Goal: Use online tool/utility: Utilize a website feature to perform a specific function

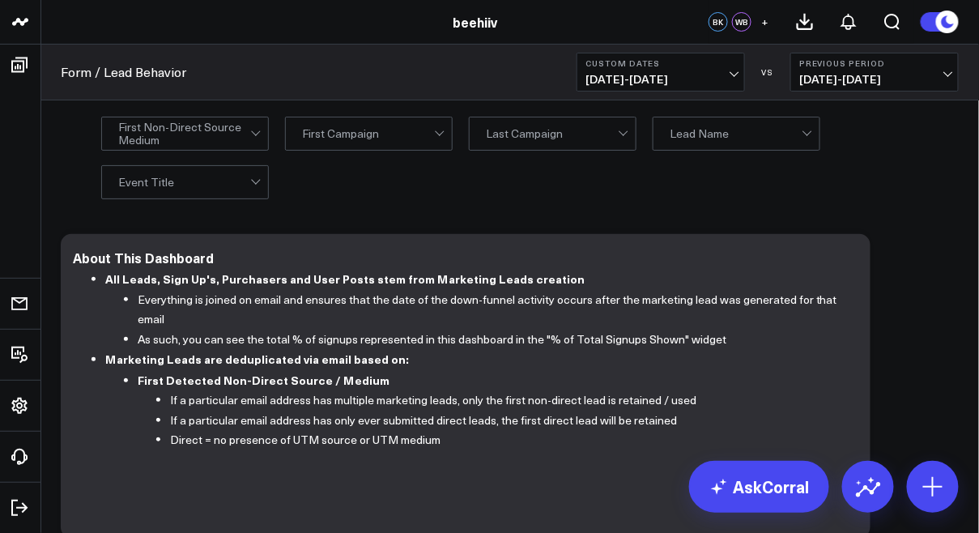
click at [614, 74] on span "[DATE] - [DATE]" at bounding box center [660, 79] width 151 height 13
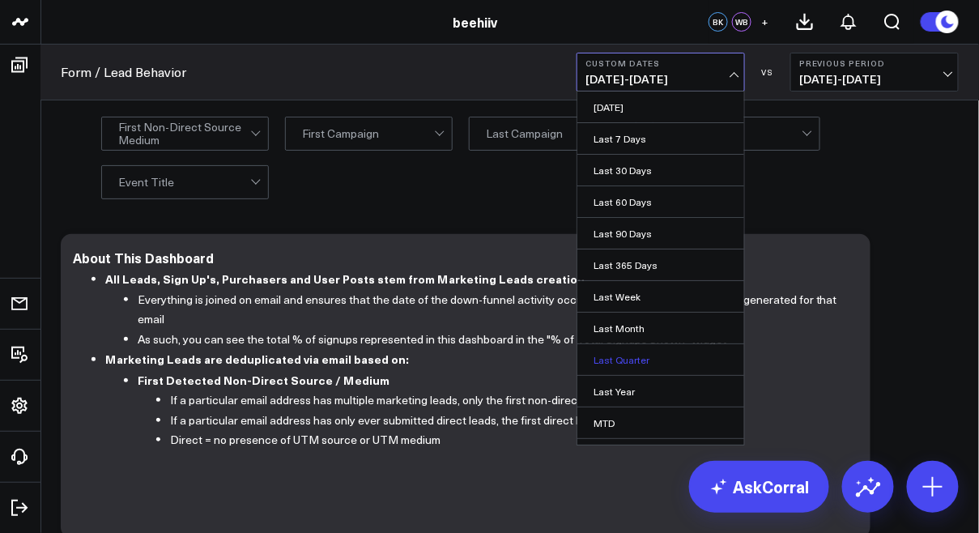
scroll to position [85, 0]
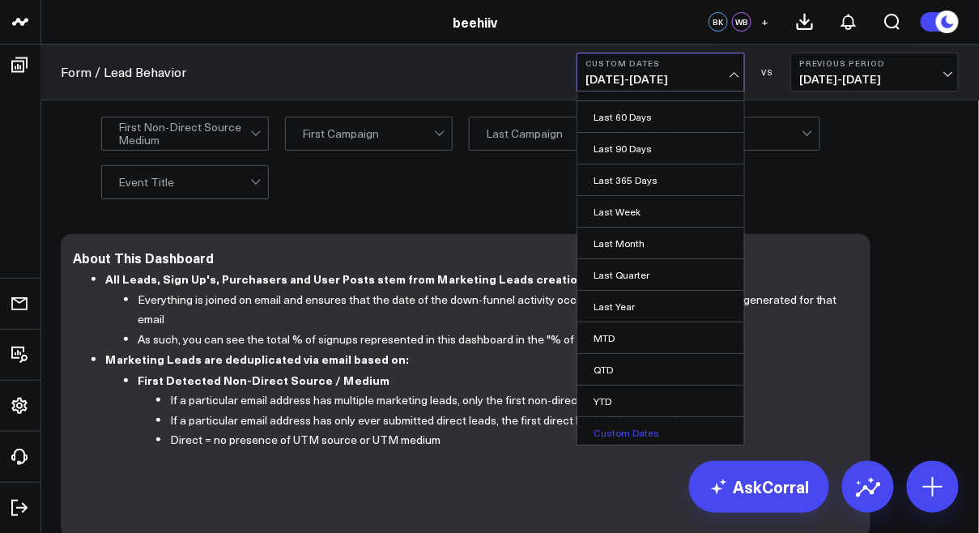
click at [629, 430] on link "Custom Dates" at bounding box center [660, 432] width 167 height 31
select select "7"
select select "2025"
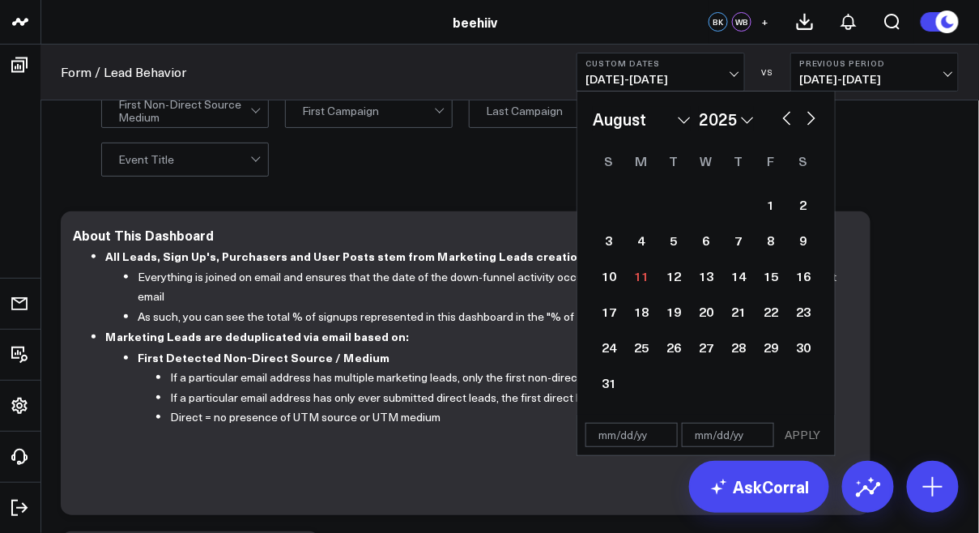
scroll to position [22, 0]
click at [809, 122] on button "button" at bounding box center [811, 116] width 16 height 19
select select "8"
select select "2025"
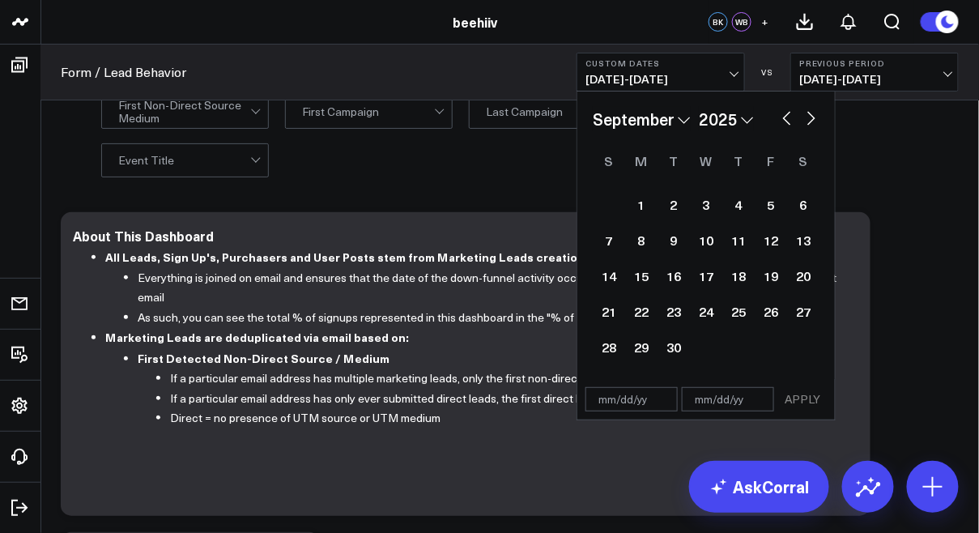
click at [790, 121] on button "button" at bounding box center [787, 116] width 16 height 19
select select "7"
select select "2025"
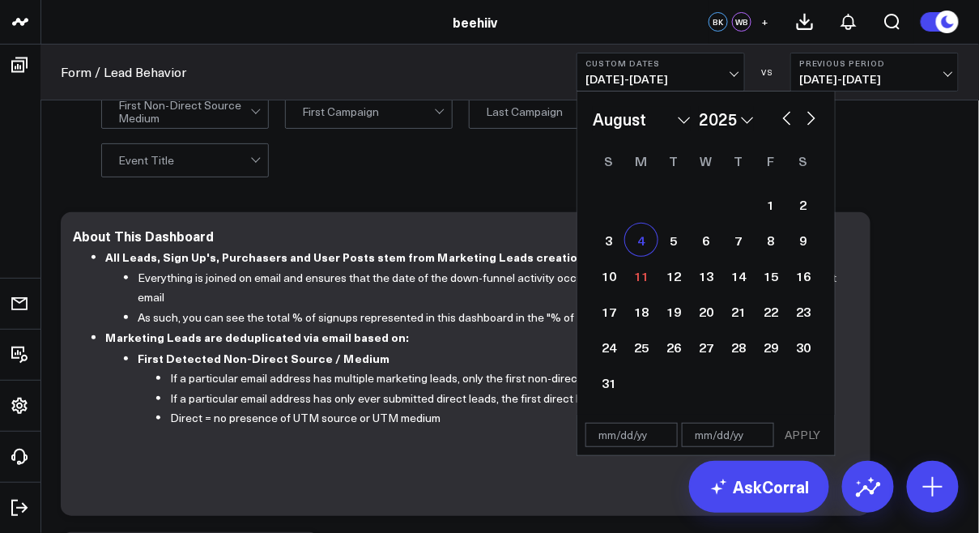
click at [640, 233] on div "4" at bounding box center [641, 239] width 32 height 32
type input "[DATE]"
select select "7"
select select "2025"
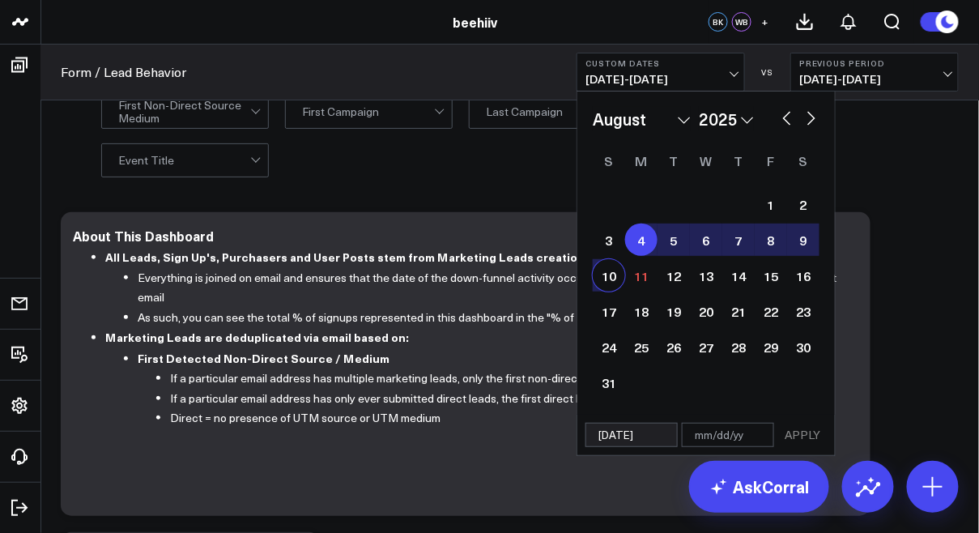
click at [604, 283] on div "10" at bounding box center [609, 275] width 32 height 32
type input "[DATE]"
select select "7"
select select "2025"
click at [813, 436] on button "APPLY" at bounding box center [802, 435] width 49 height 24
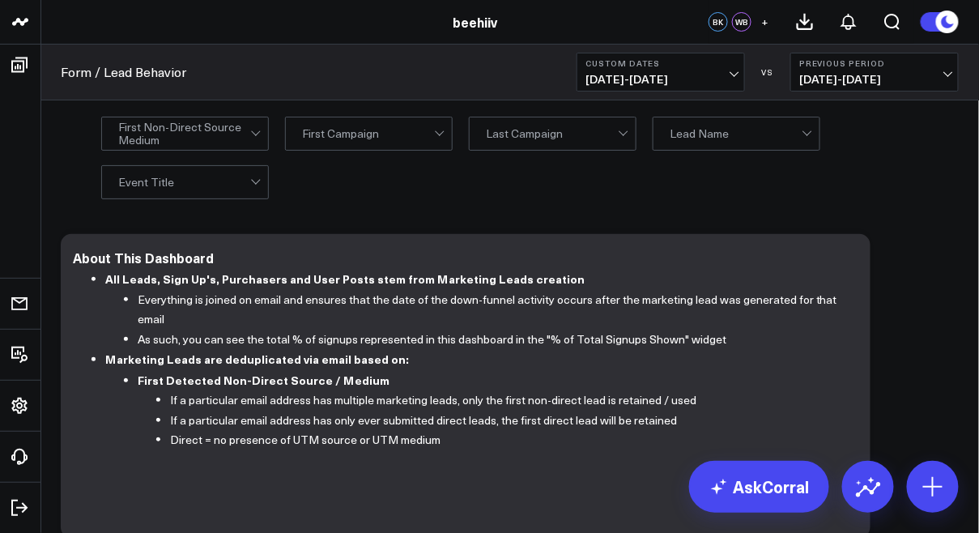
click at [222, 134] on div at bounding box center [184, 133] width 132 height 32
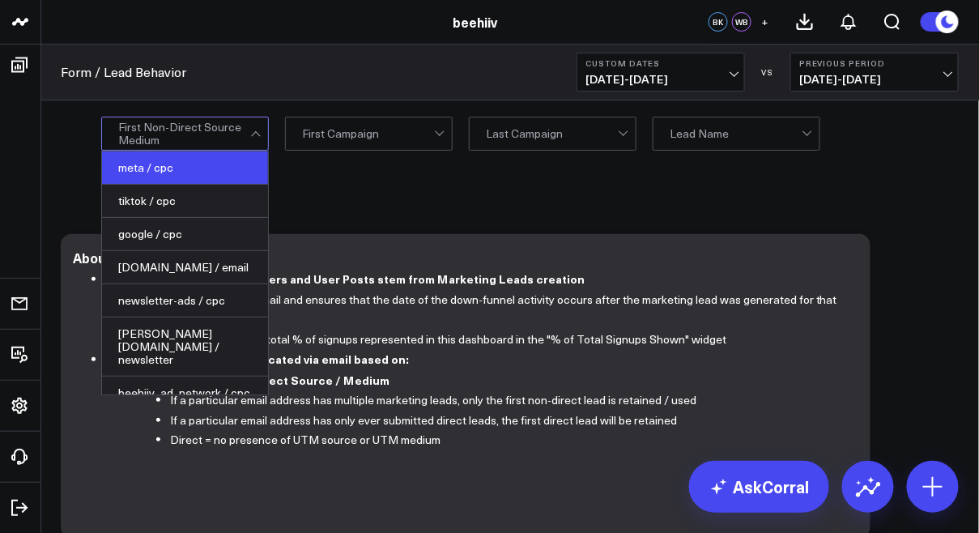
click at [205, 165] on div "meta / cpc" at bounding box center [185, 167] width 166 height 33
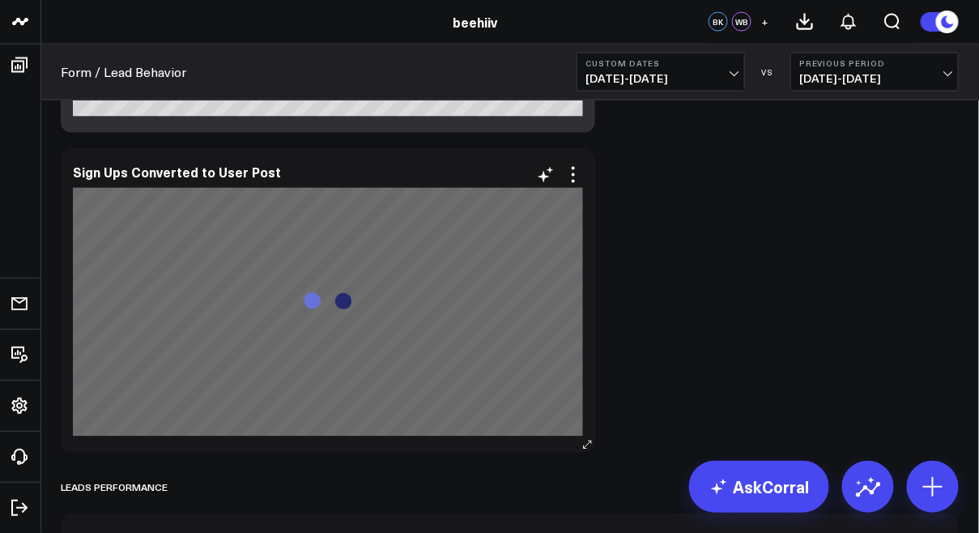
scroll to position [2373, 0]
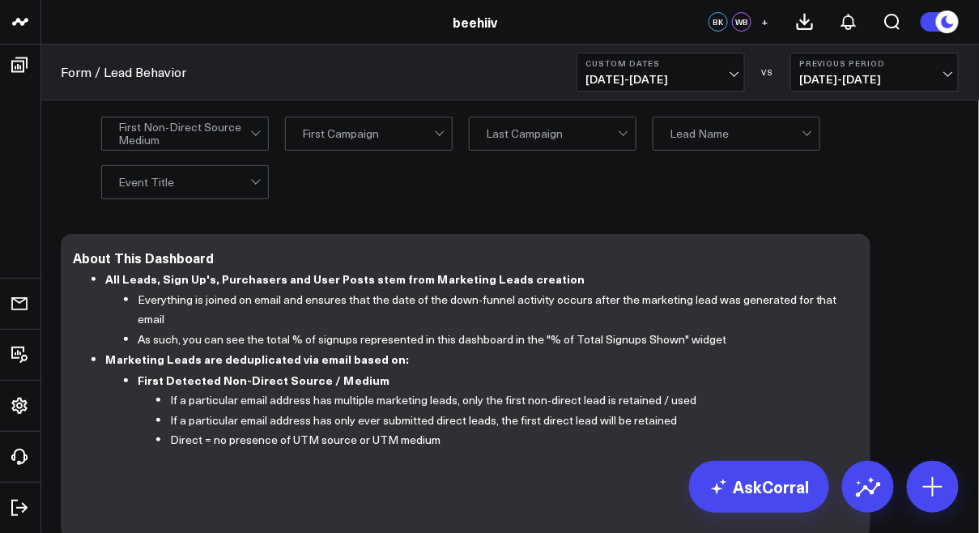
click at [646, 73] on span "[DATE] - [DATE]" at bounding box center [660, 79] width 151 height 13
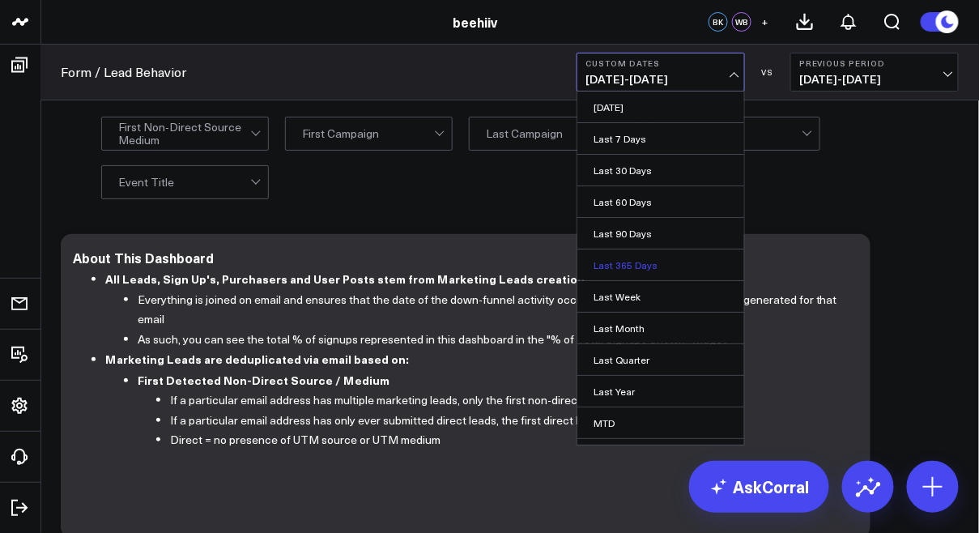
scroll to position [85, 0]
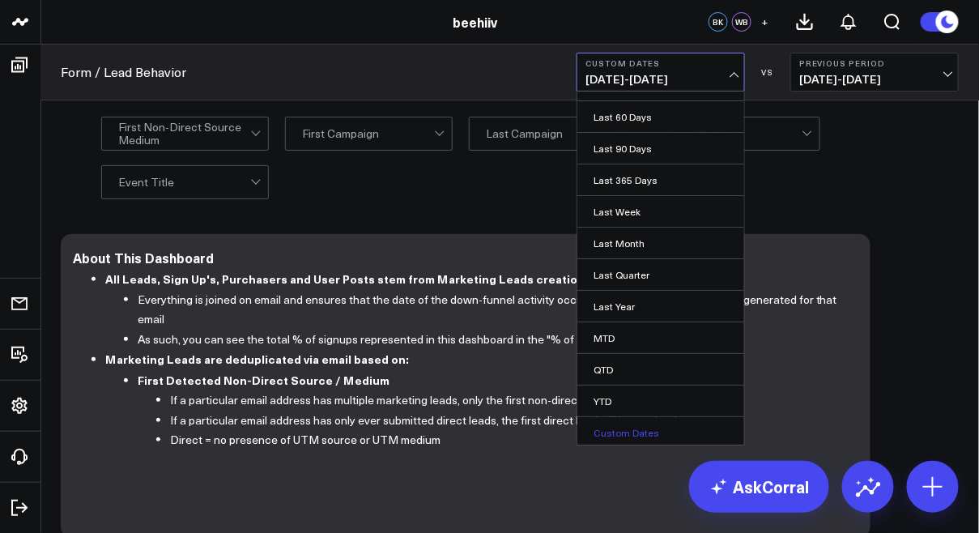
click at [620, 429] on link "Custom Dates" at bounding box center [660, 432] width 167 height 31
select select "7"
select select "2025"
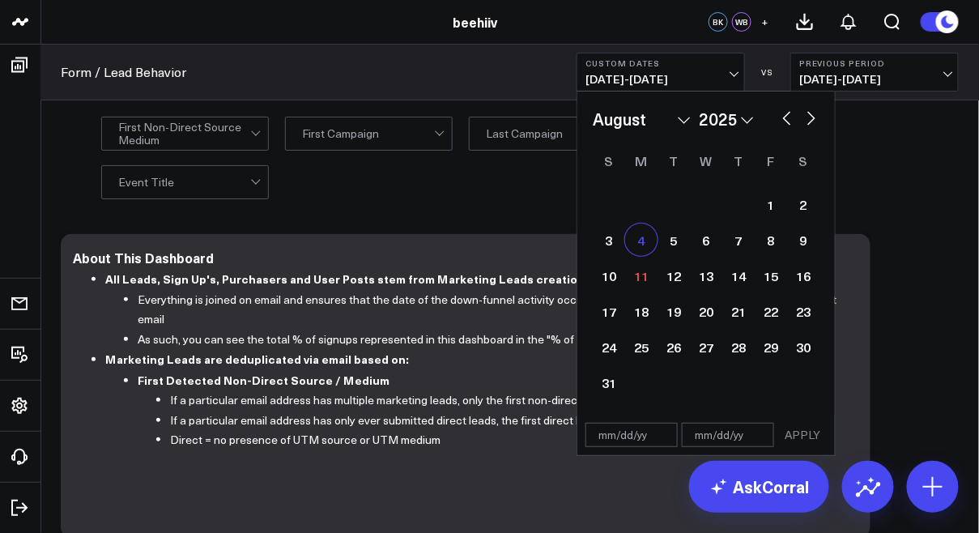
click at [638, 238] on div "4" at bounding box center [641, 239] width 32 height 32
type input "[DATE]"
select select "7"
select select "2025"
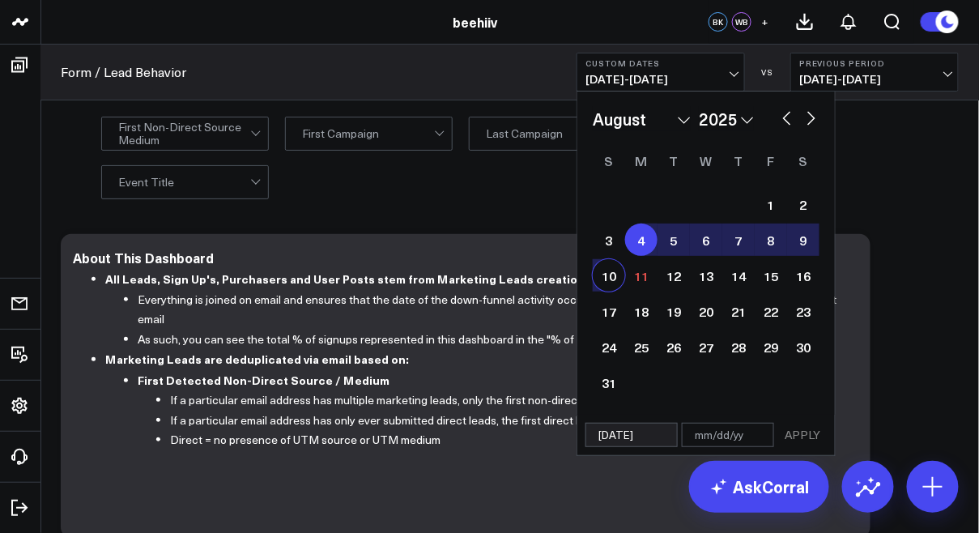
click at [608, 271] on div "10" at bounding box center [609, 275] width 32 height 32
type input "[DATE]"
select select "7"
select select "2025"
click at [796, 433] on button "APPLY" at bounding box center [802, 435] width 49 height 24
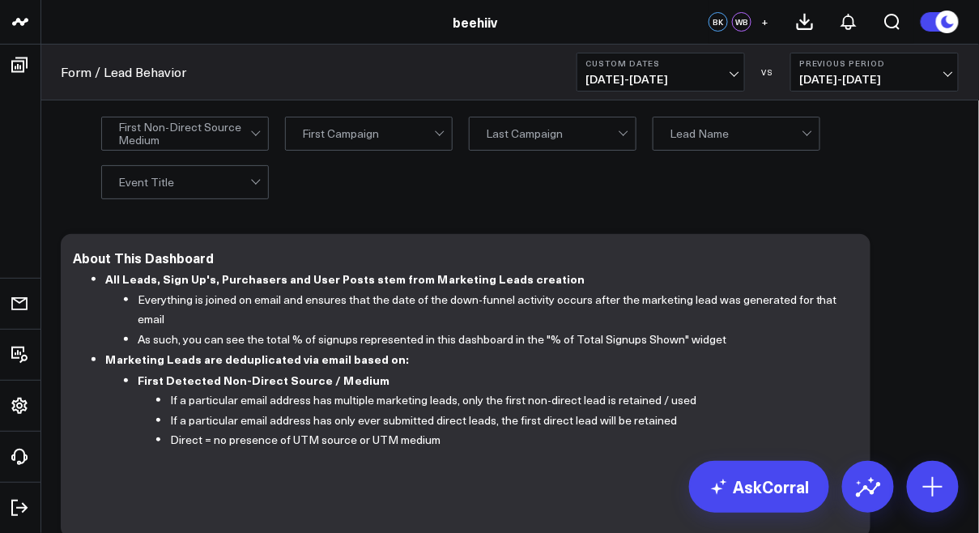
click at [204, 129] on div at bounding box center [184, 133] width 132 height 32
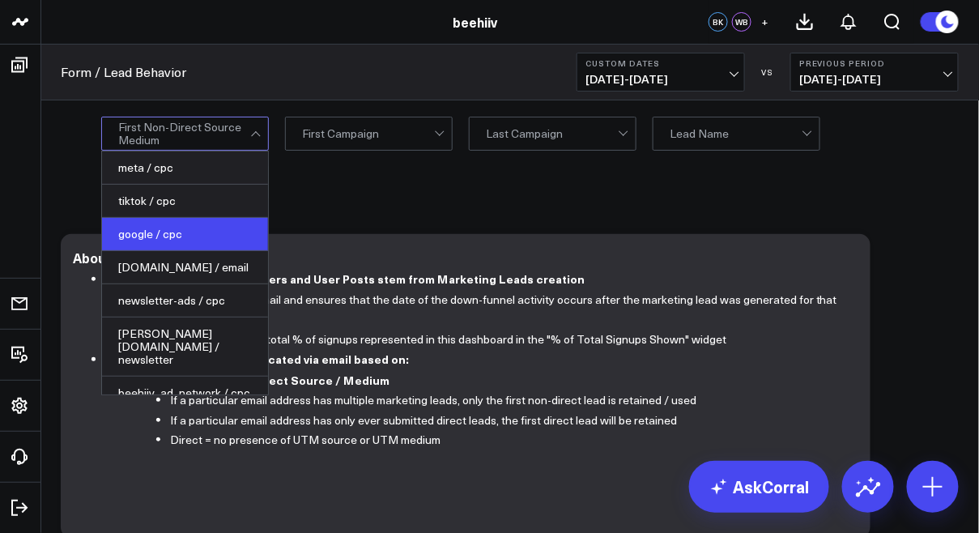
click at [144, 237] on div "google / cpc" at bounding box center [185, 234] width 166 height 33
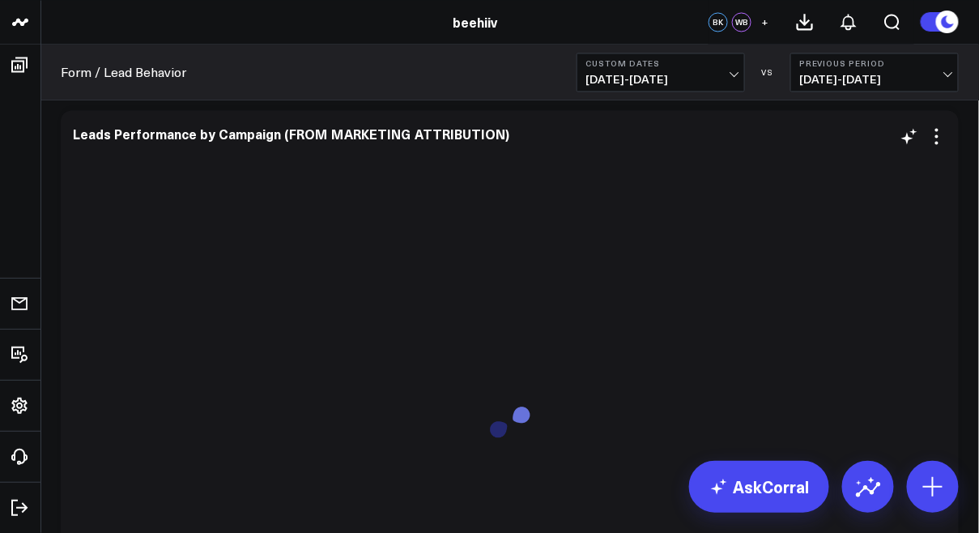
scroll to position [5738, 0]
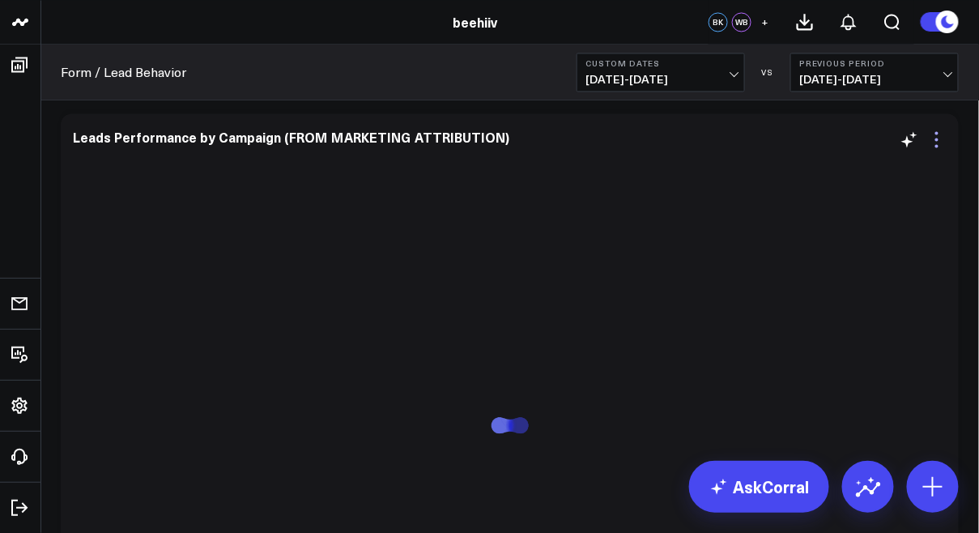
click at [942, 142] on icon at bounding box center [936, 139] width 19 height 19
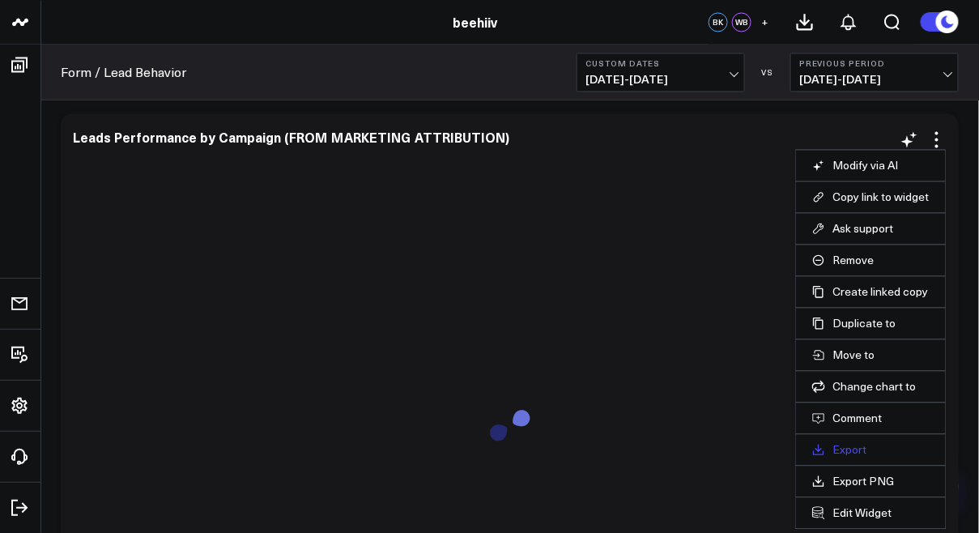
click at [854, 451] on link "Export" at bounding box center [870, 449] width 117 height 15
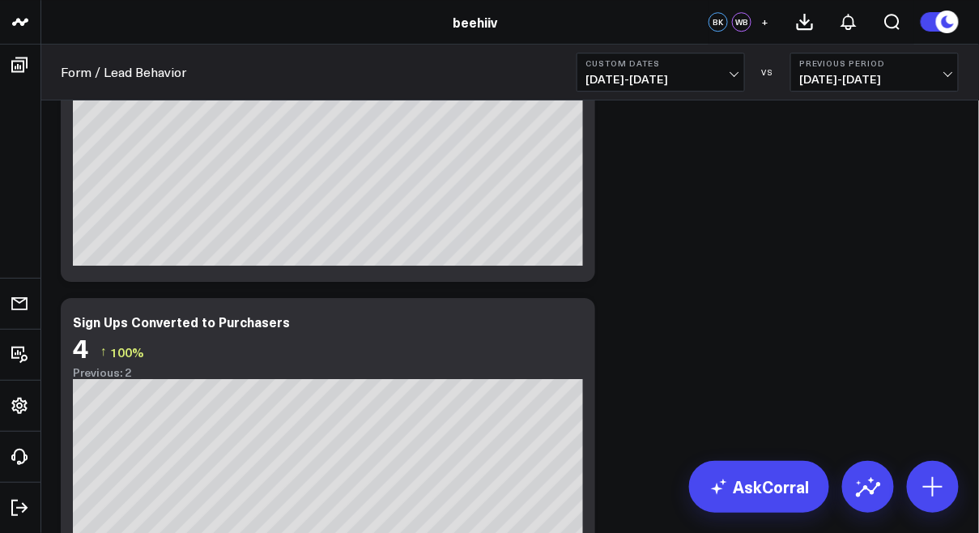
scroll to position [0, 0]
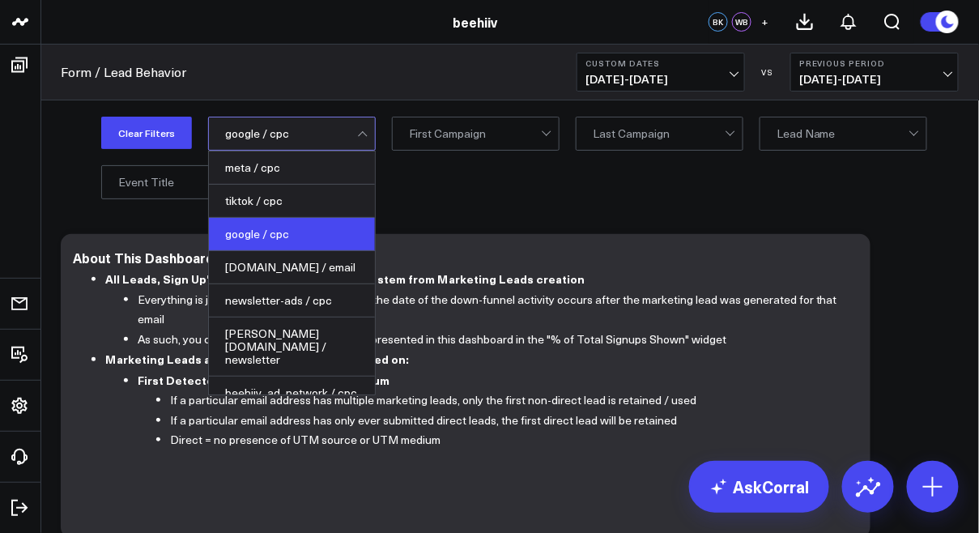
click at [308, 130] on div at bounding box center [291, 133] width 132 height 32
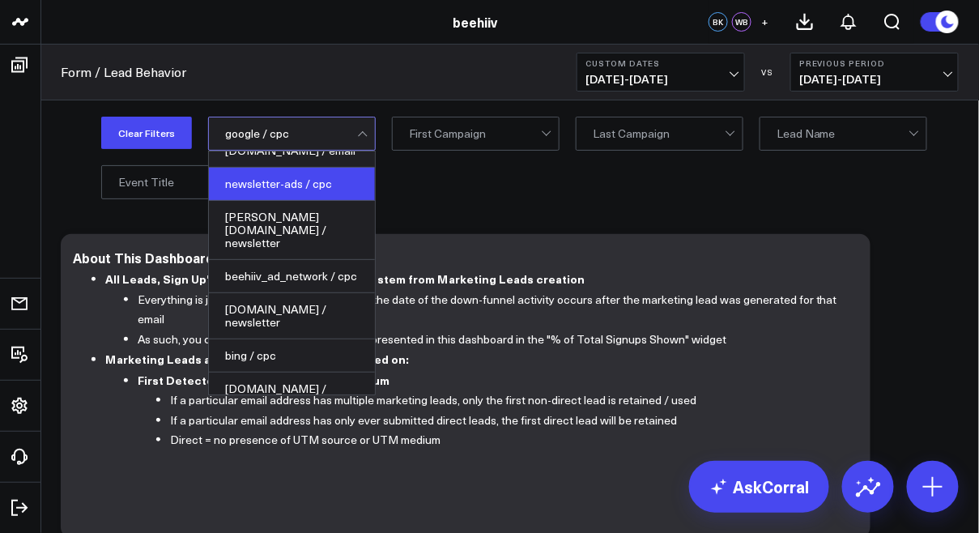
scroll to position [130, 0]
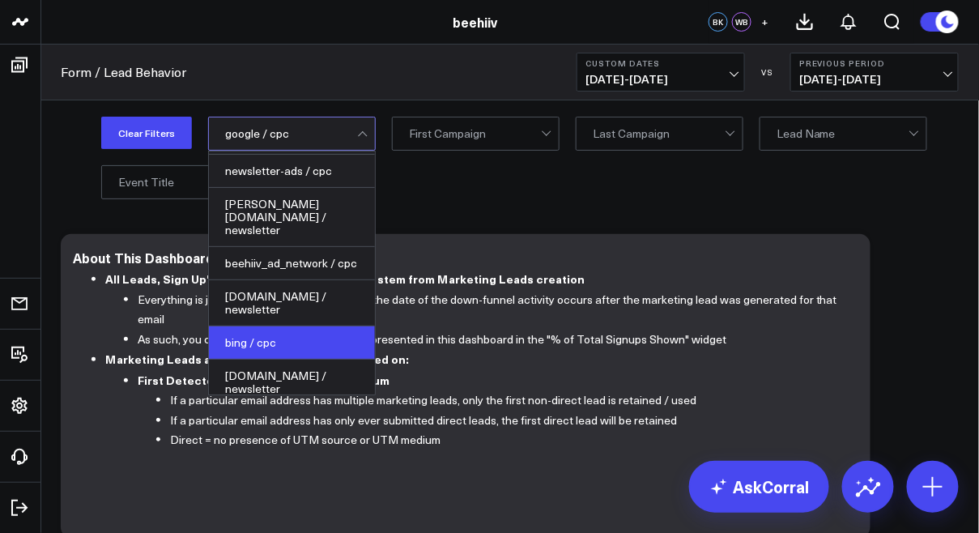
click at [260, 342] on div "bing / cpc" at bounding box center [292, 342] width 166 height 33
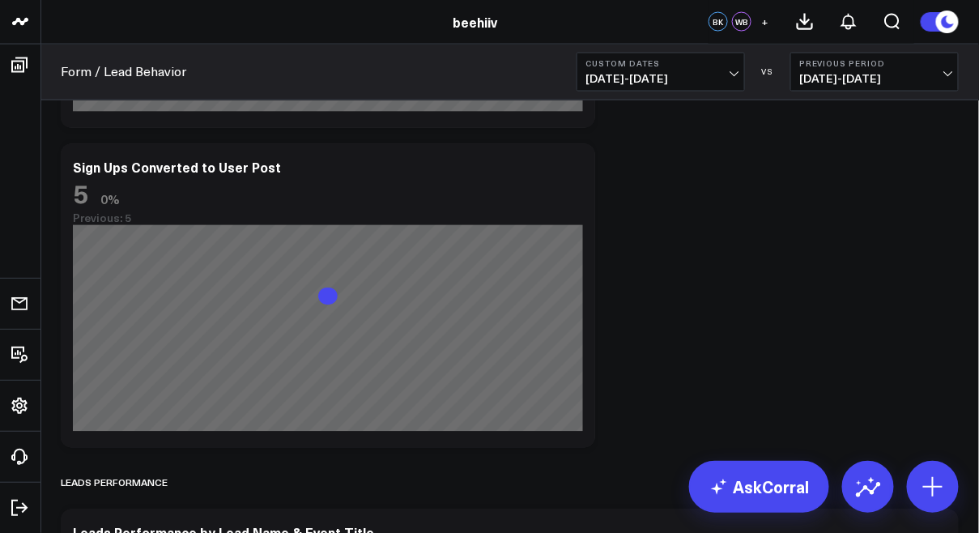
scroll to position [2368, 0]
